Goal: Information Seeking & Learning: Check status

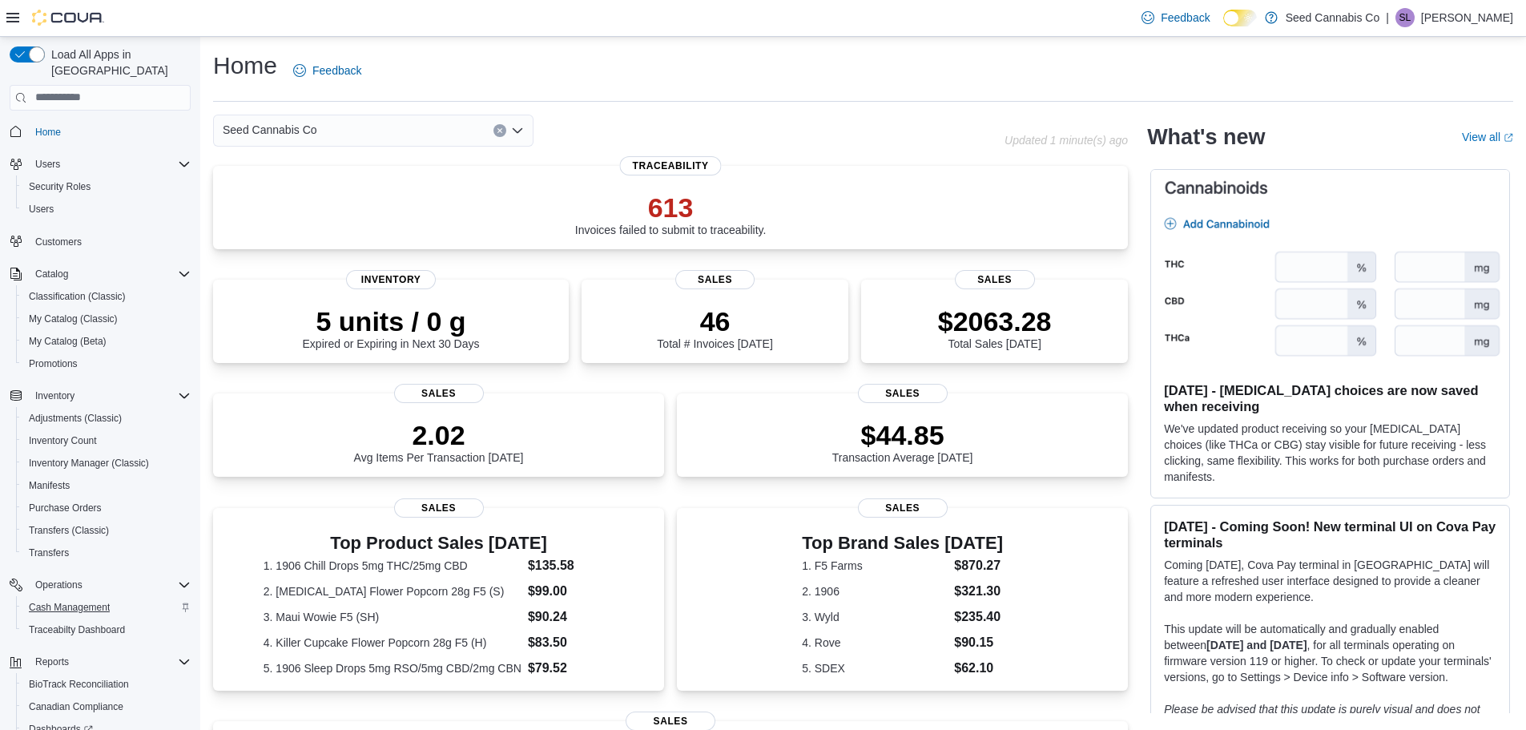
scroll to position [119, 0]
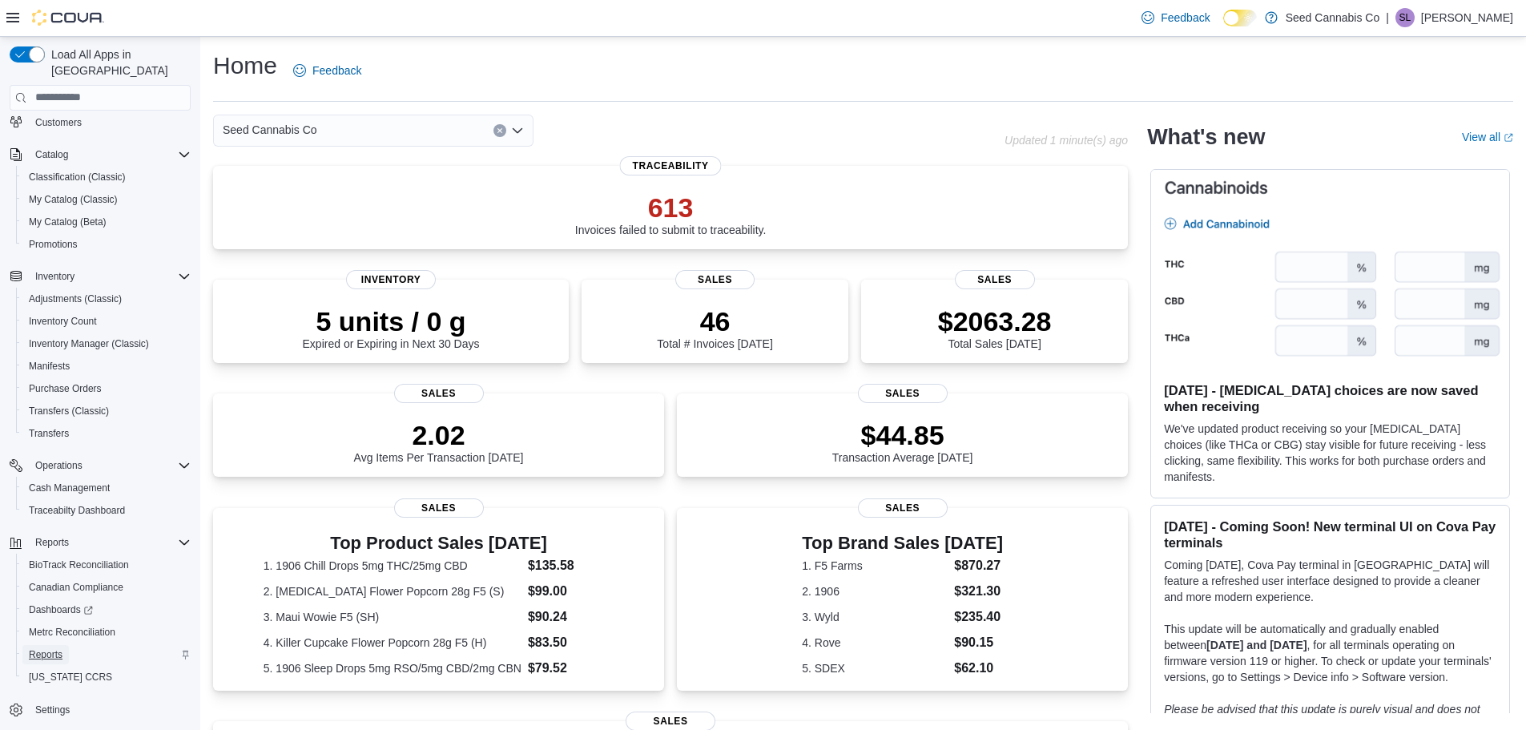
click at [53, 648] on span "Reports" at bounding box center [46, 654] width 34 height 13
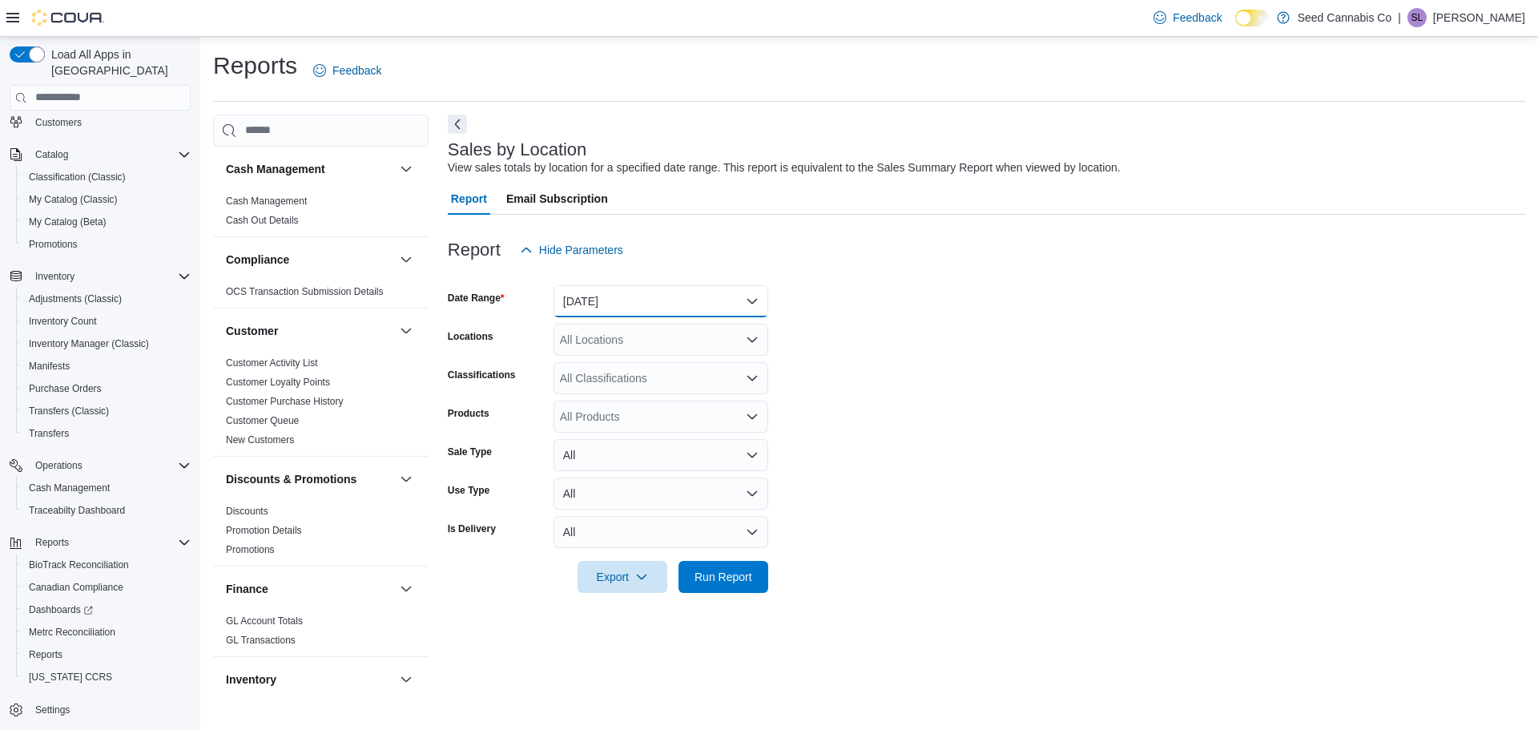
click at [711, 308] on button "[DATE]" at bounding box center [661, 301] width 215 height 32
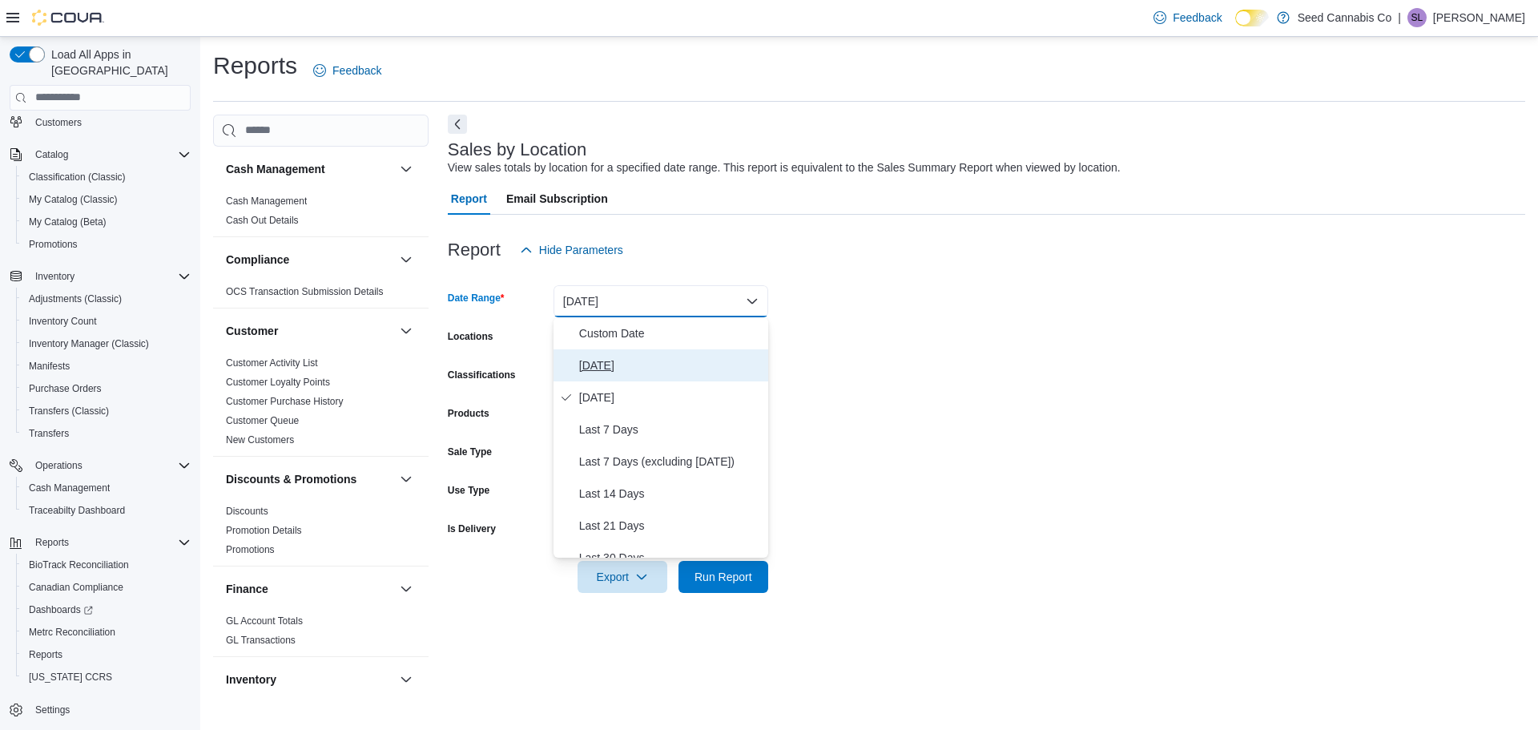
click at [662, 370] on span "[DATE]" at bounding box center [670, 365] width 183 height 19
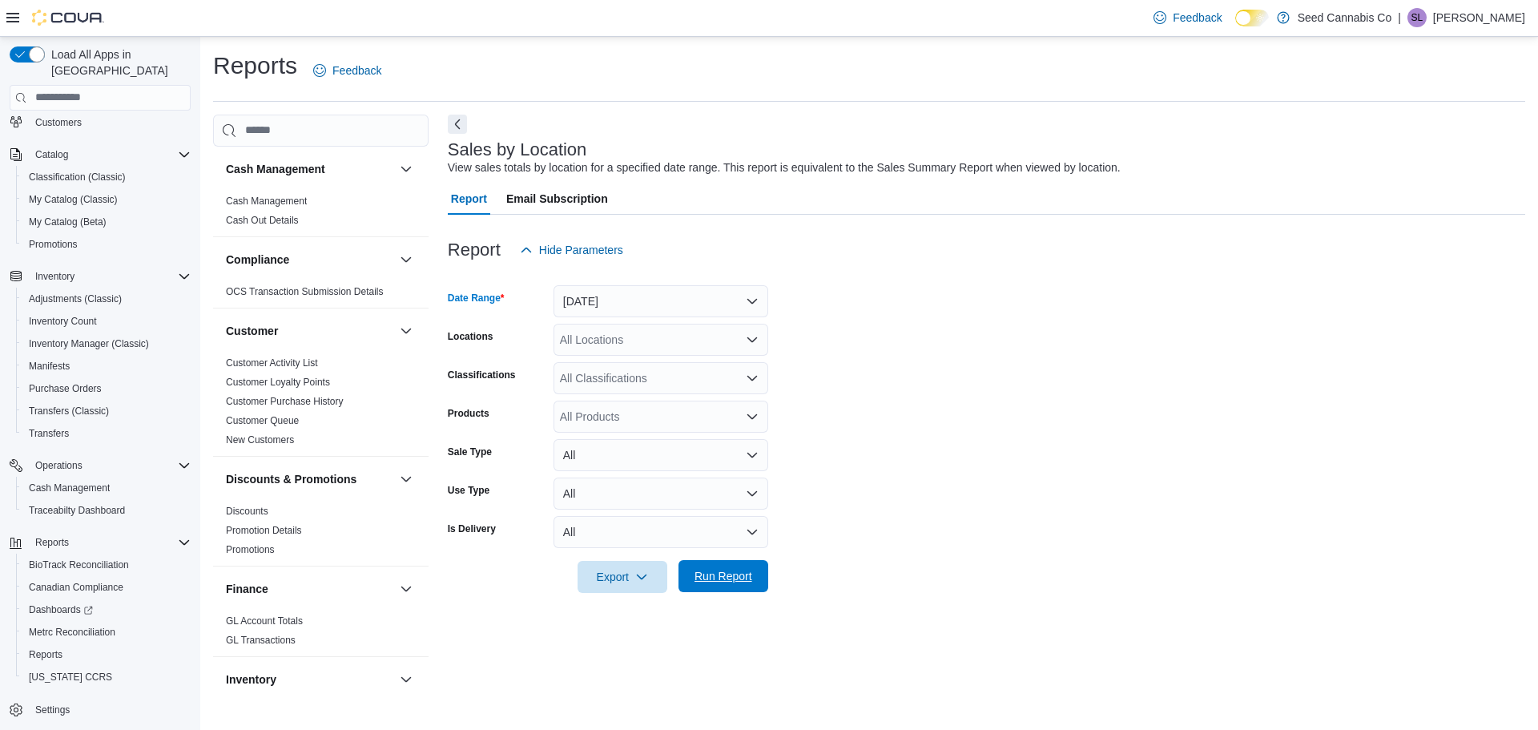
click at [705, 573] on span "Run Report" at bounding box center [724, 576] width 58 height 16
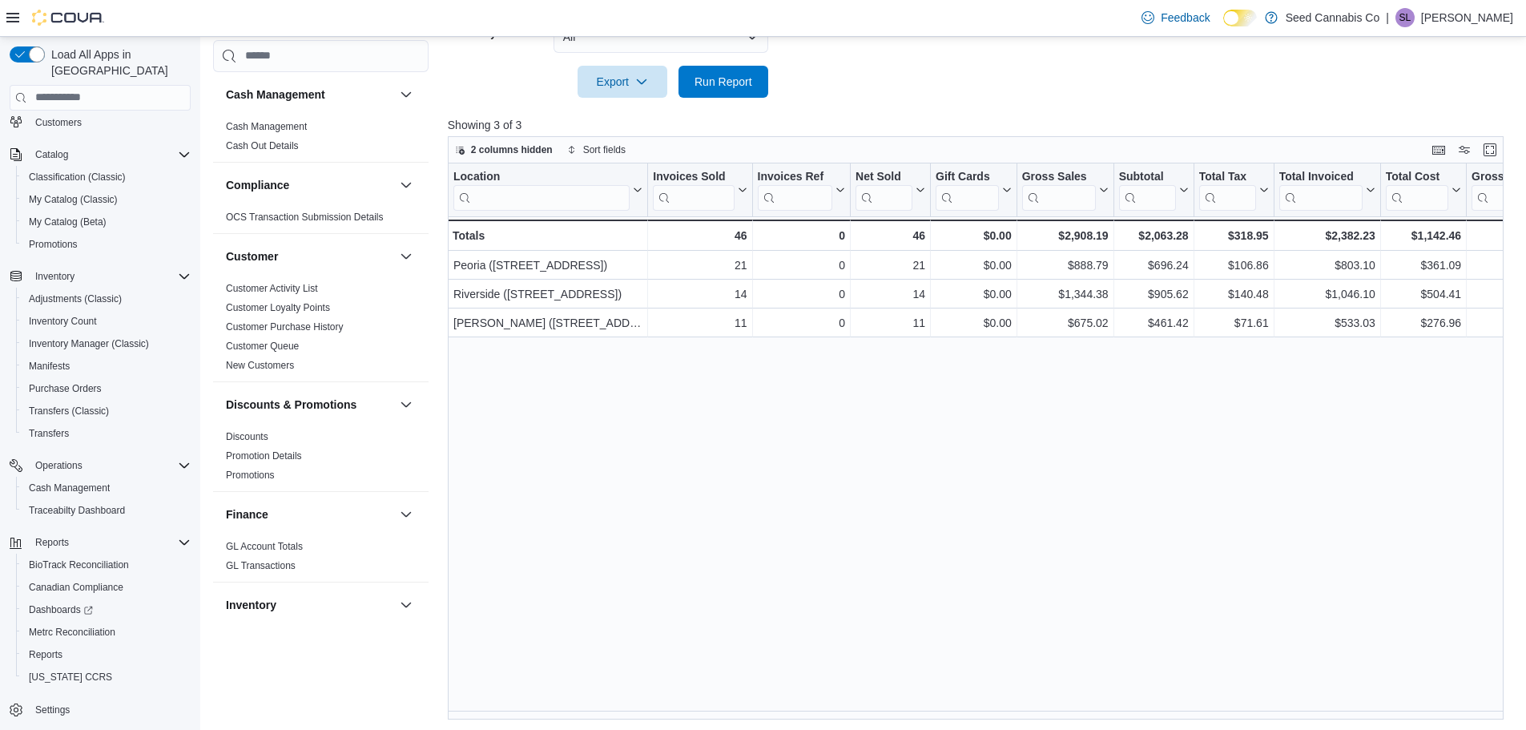
scroll to position [498, 0]
click at [819, 718] on div "Reports Feedback Cash Management Cash Management Cash Out Details Compliance OC…" at bounding box center [864, 134] width 1328 height 1191
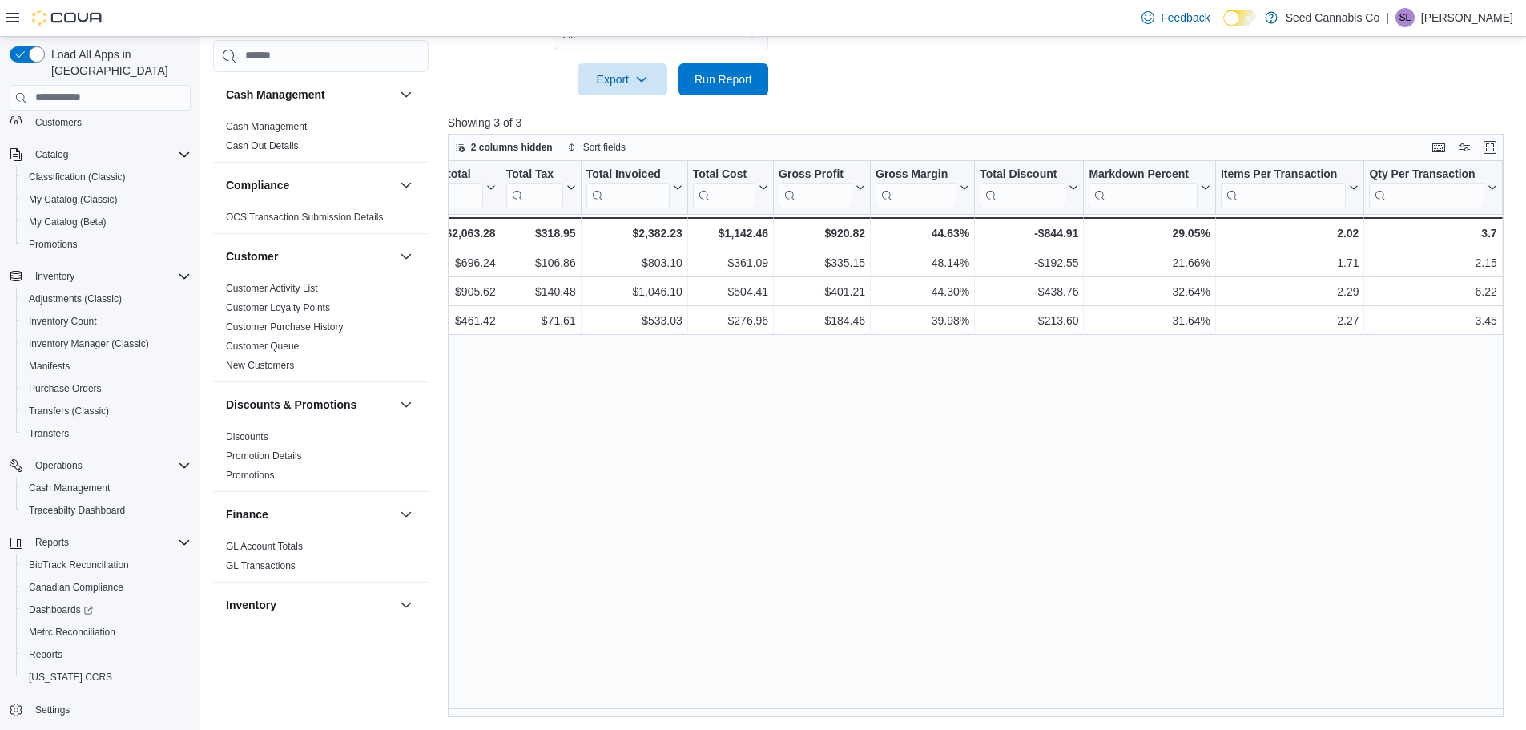
scroll to position [0, 0]
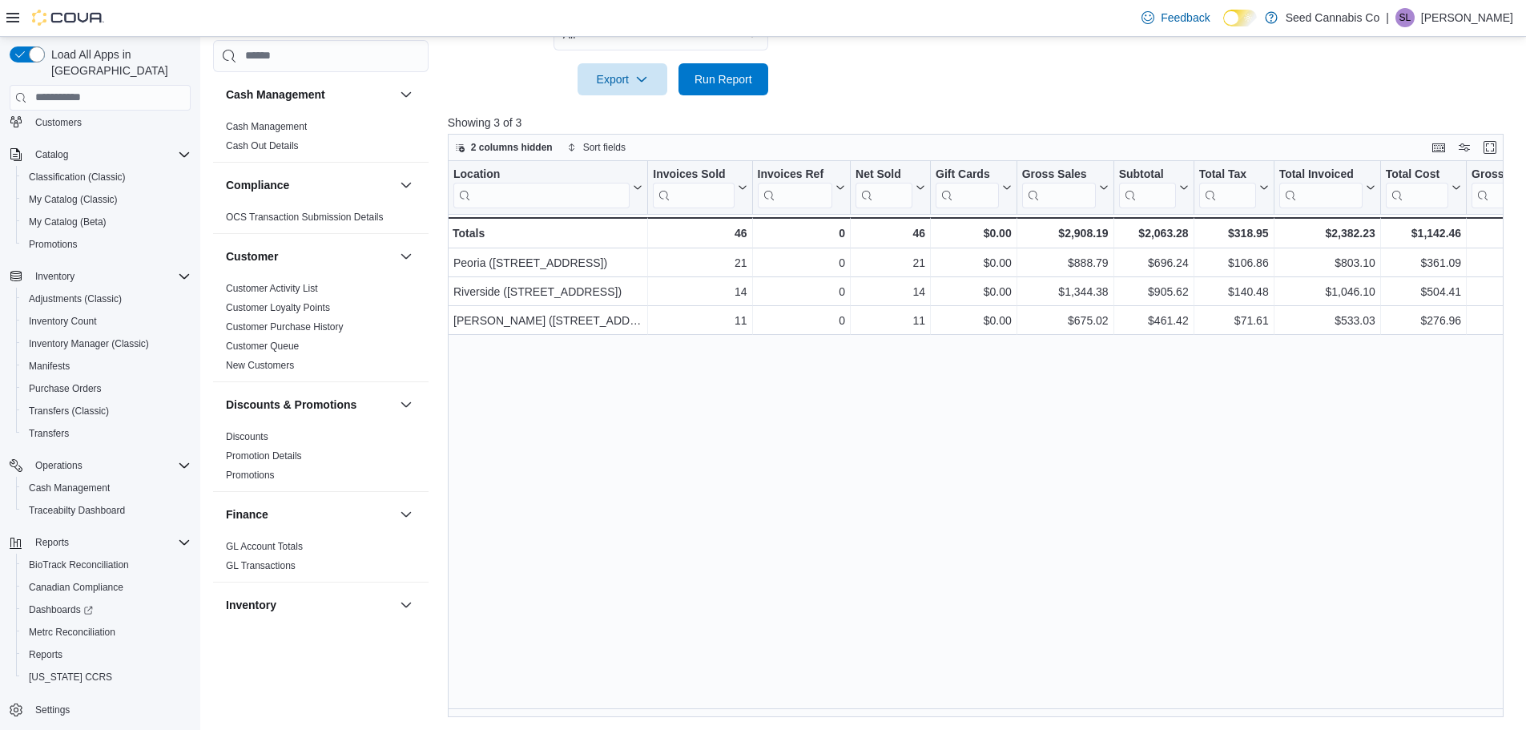
click at [612, 522] on div "Location Click to view column header actions Invoices Sold Click to view column…" at bounding box center [981, 439] width 1067 height 557
